Goal: Task Accomplishment & Management: Complete application form

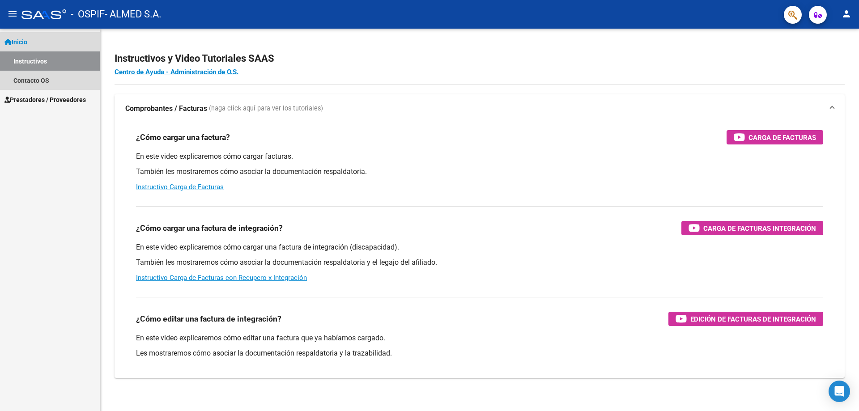
click at [51, 61] on link "Instructivos" at bounding box center [50, 60] width 100 height 19
click at [50, 85] on link "Contacto OS" at bounding box center [50, 80] width 100 height 19
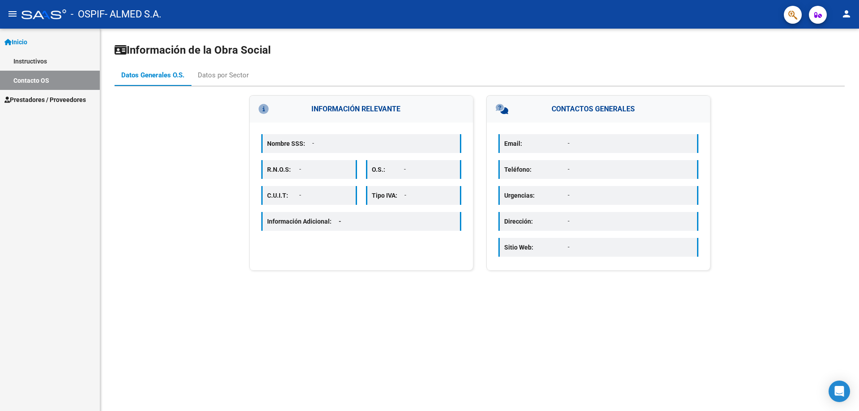
click at [52, 99] on span "Prestadores / Proveedores" at bounding box center [44, 100] width 81 height 10
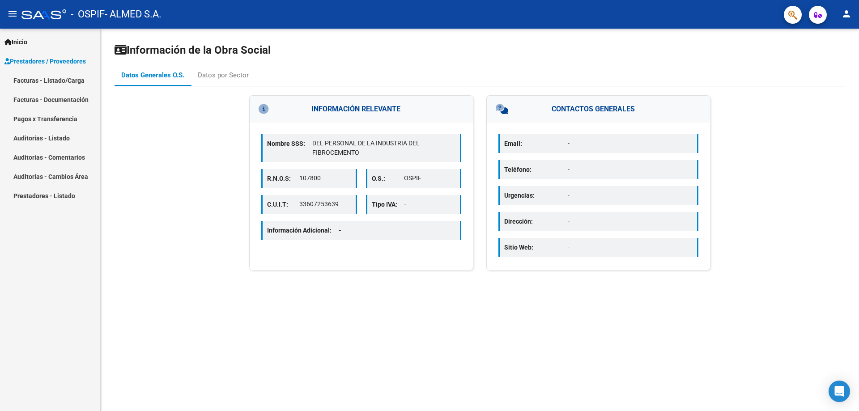
click at [52, 98] on link "Facturas - Documentación" at bounding box center [50, 99] width 100 height 19
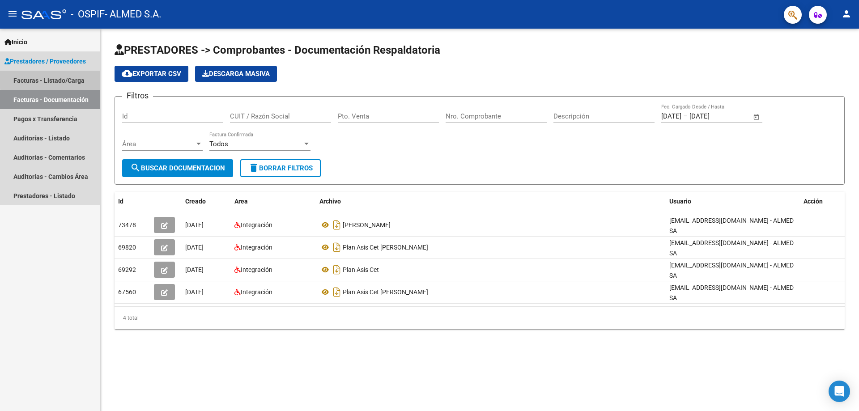
click at [65, 78] on link "Facturas - Listado/Carga" at bounding box center [50, 80] width 100 height 19
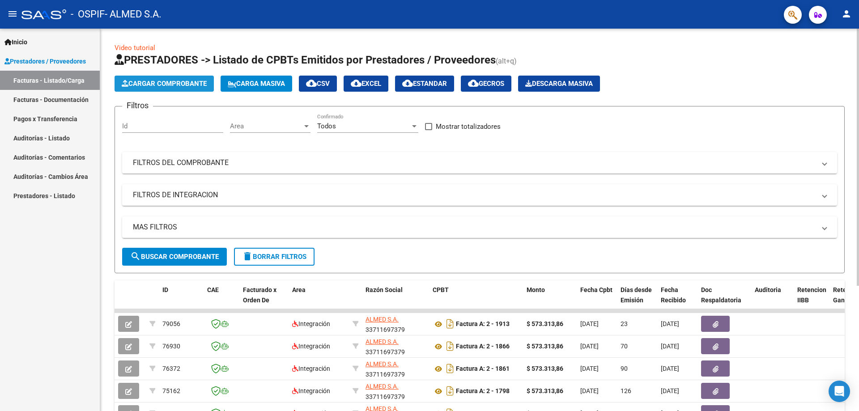
click at [154, 81] on span "Cargar Comprobante" at bounding box center [164, 84] width 85 height 8
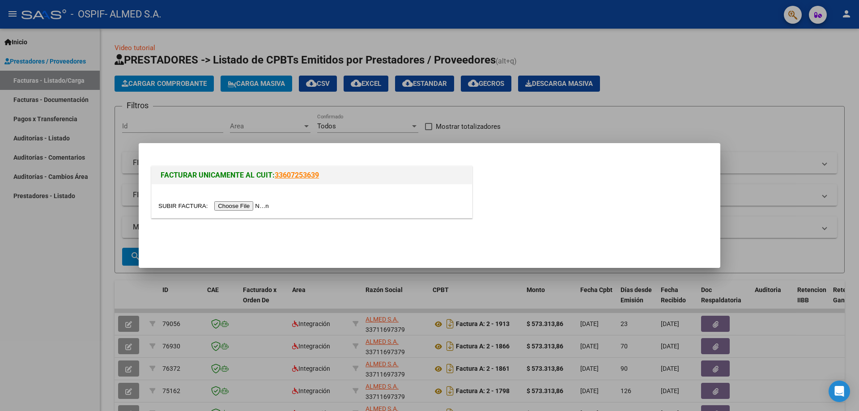
click at [241, 201] on div at bounding box center [311, 206] width 307 height 10
click at [244, 205] on input "file" at bounding box center [214, 205] width 113 height 9
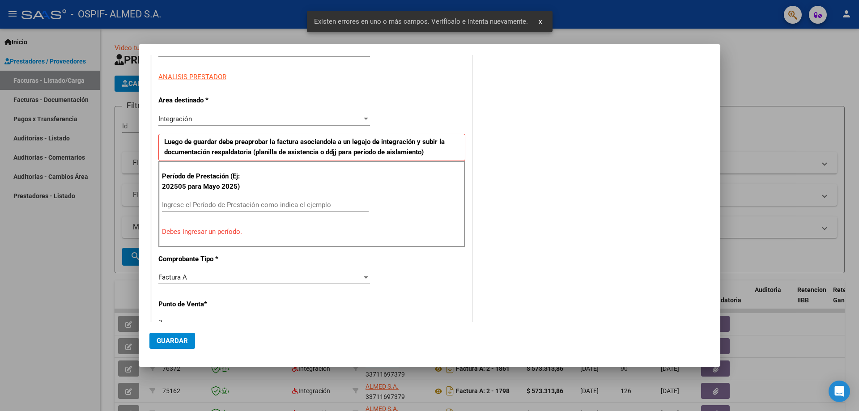
scroll to position [161, 0]
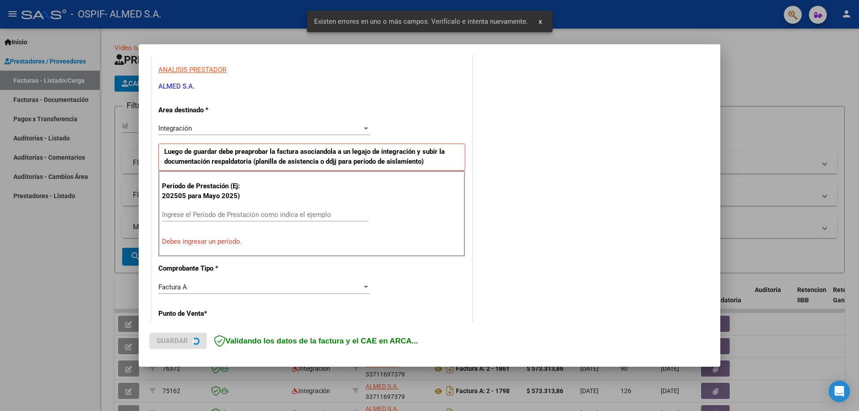
click at [222, 215] on input "Ingrese el Período de Prestación como indica el ejemplo" at bounding box center [265, 215] width 207 height 8
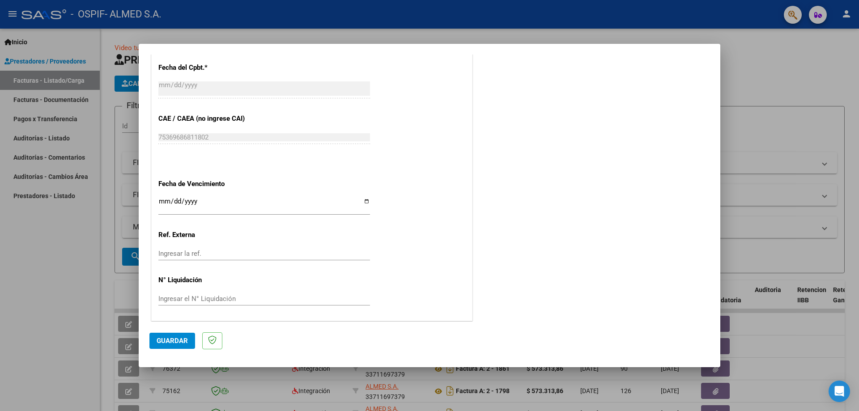
scroll to position [474, 0]
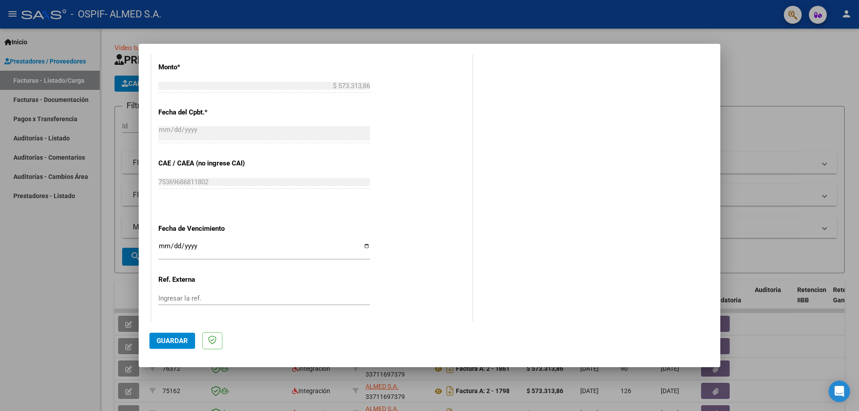
type input "202508"
click at [362, 250] on input "Ingresar la fecha" at bounding box center [264, 249] width 212 height 14
type input "[DATE]"
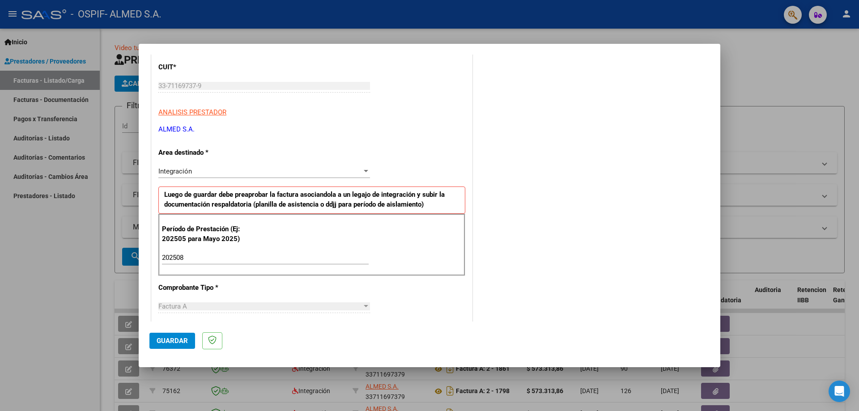
scroll to position [0, 0]
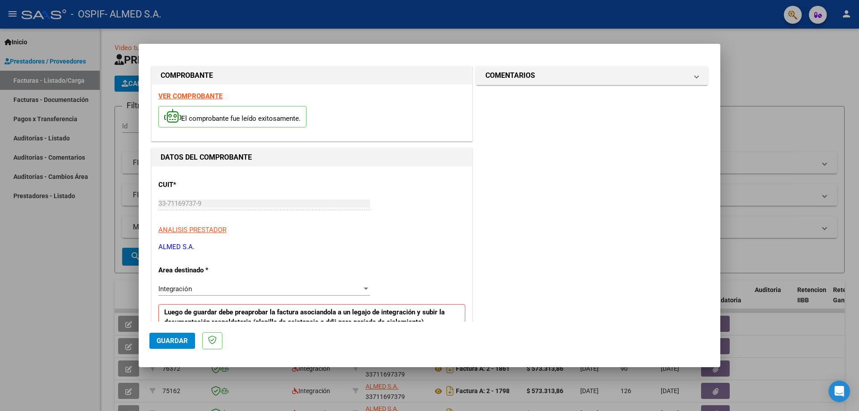
click at [187, 339] on span "Guardar" at bounding box center [172, 341] width 31 height 8
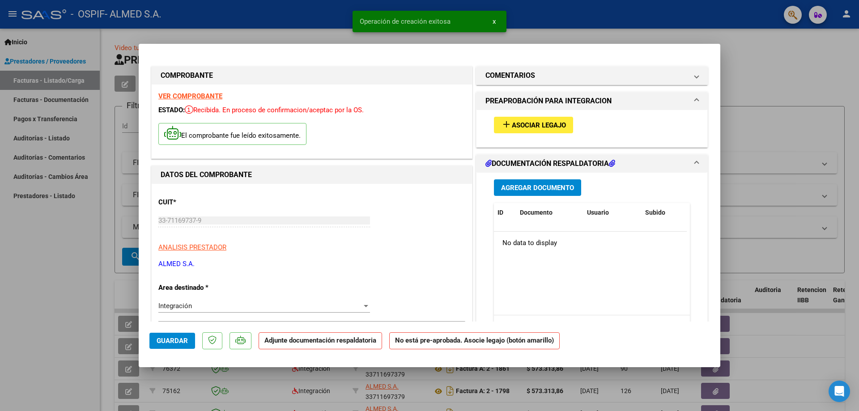
click at [515, 122] on span "Asociar Legajo" at bounding box center [539, 125] width 54 height 8
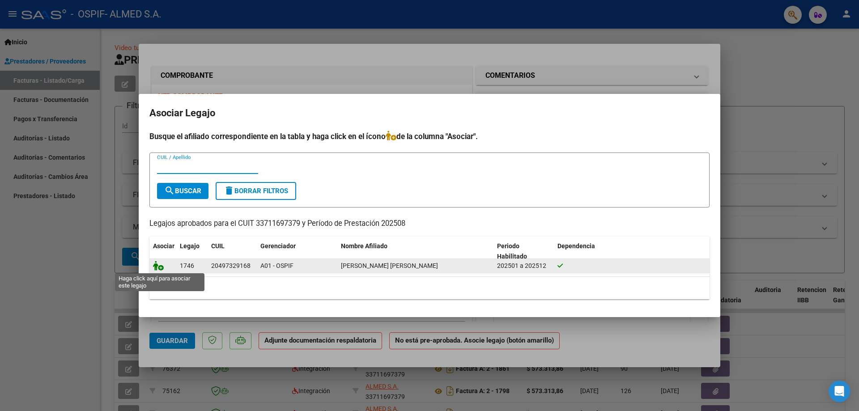
click at [158, 267] on icon at bounding box center [158, 266] width 11 height 10
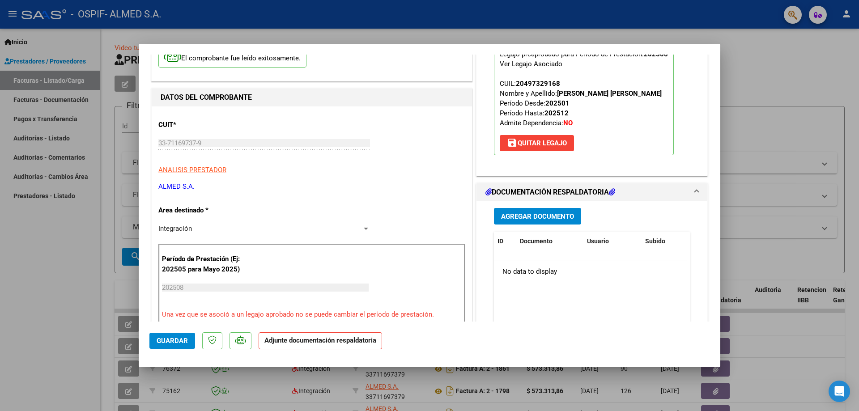
scroll to position [89, 0]
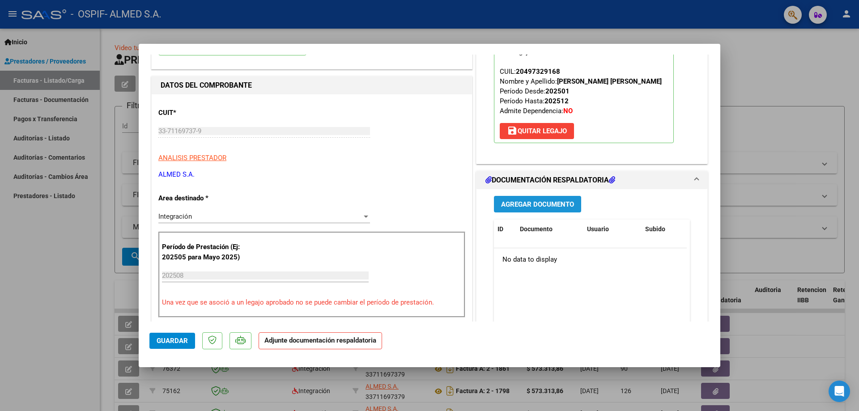
click at [517, 203] on span "Agregar Documento" at bounding box center [537, 204] width 73 height 8
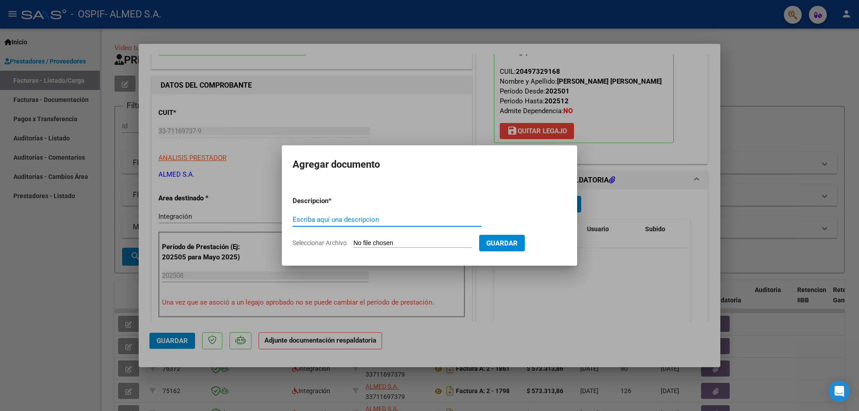
click at [347, 219] on input "Escriba aquí una descripcion" at bounding box center [386, 220] width 189 height 8
type input "PLAN CET AGOSTO JUAREZ"
click at [413, 242] on input "Seleccionar Archivo" at bounding box center [412, 243] width 118 height 8
type input "C:\fakepath\[PERSON_NAME].pdf"
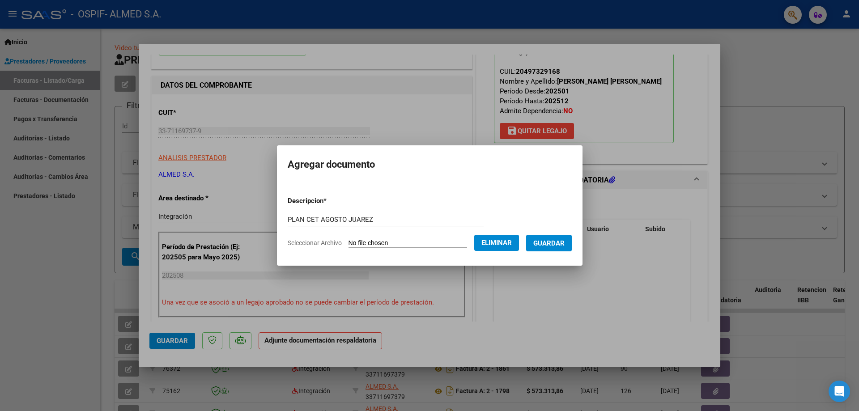
click at [552, 243] on span "Guardar" at bounding box center [548, 243] width 31 height 8
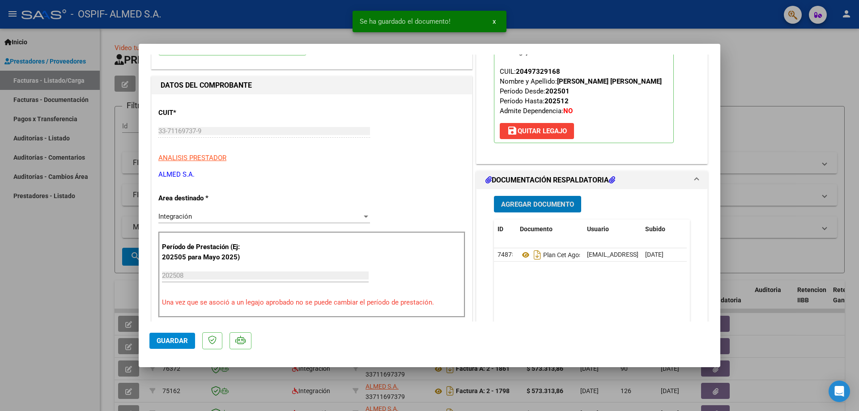
click at [527, 204] on span "Agregar Documento" at bounding box center [537, 204] width 73 height 8
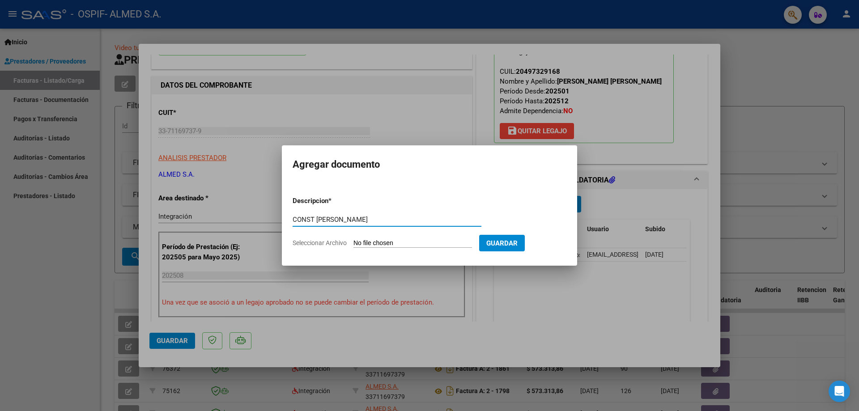
type input "CONST [PERSON_NAME]"
click at [421, 239] on input "Seleccionar Archivo" at bounding box center [412, 243] width 118 height 8
type input "C:\fakepath\[PERSON_NAME] [PERSON_NAME].pdf"
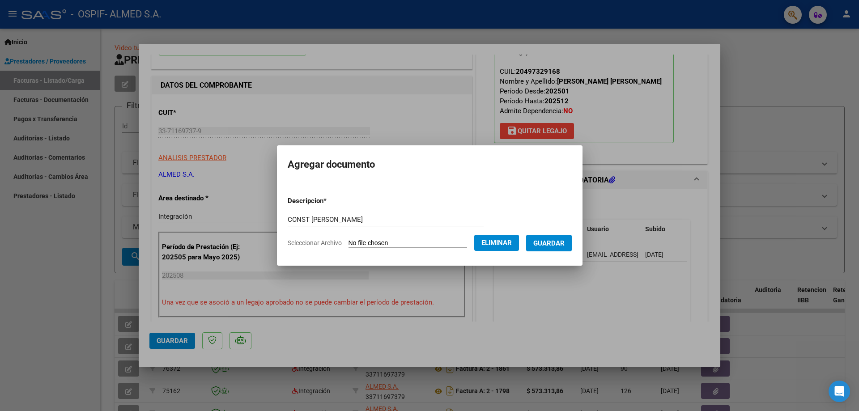
click at [564, 247] on span "Guardar" at bounding box center [548, 243] width 31 height 8
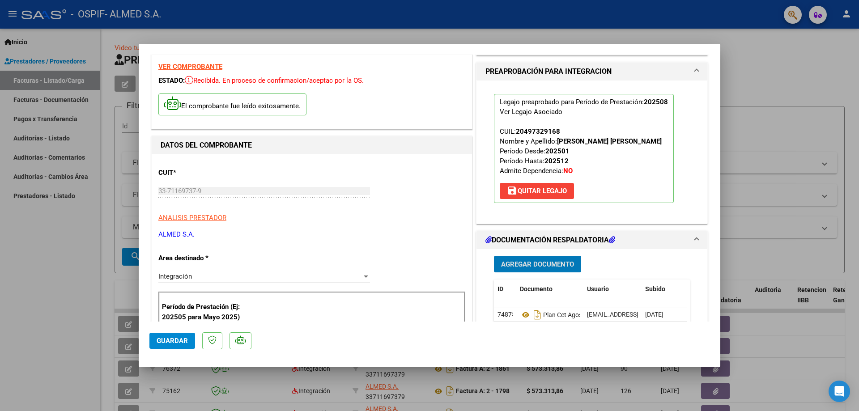
scroll to position [0, 0]
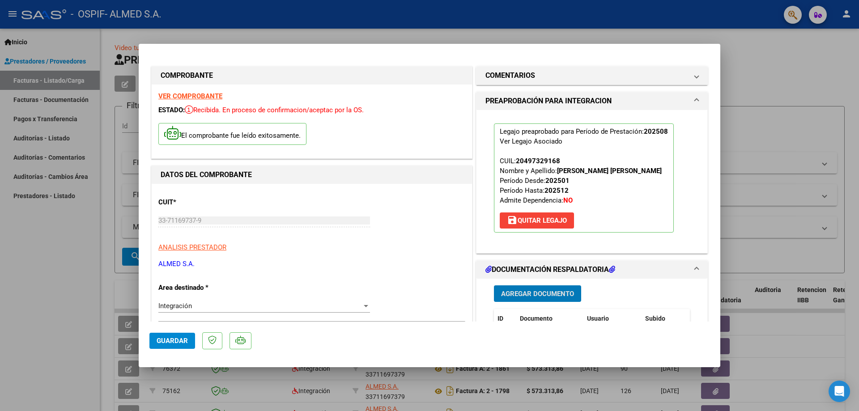
click at [163, 342] on span "Guardar" at bounding box center [172, 341] width 31 height 8
